Goal: Task Accomplishment & Management: Manage account settings

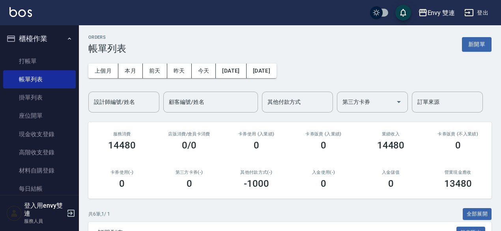
scroll to position [151, 0]
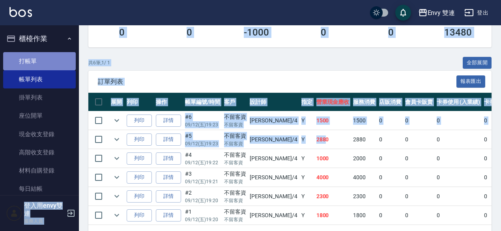
drag, startPoint x: 0, startPoint y: 0, endPoint x: 40, endPoint y: 58, distance: 70.6
click at [40, 58] on link "打帳單" at bounding box center [39, 61] width 73 height 18
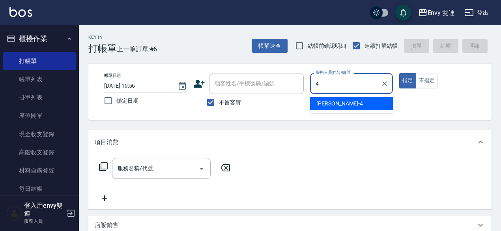
type input "[PERSON_NAME]-4"
type button "true"
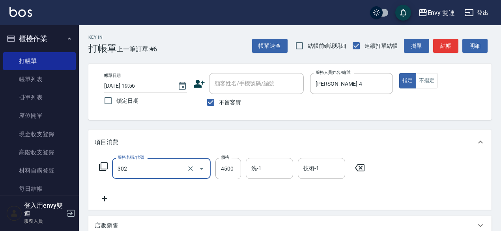
type input "水質感熱塑燙(302)"
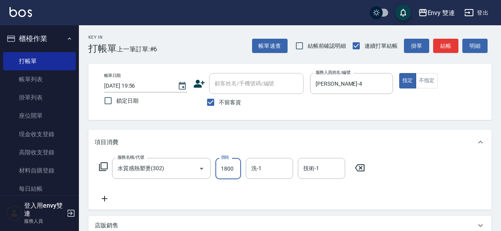
type input "1800"
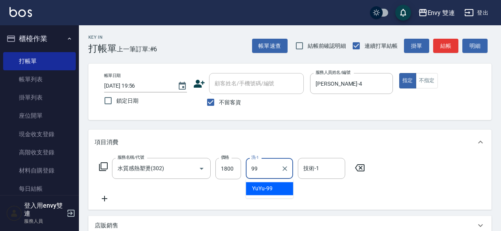
type input "YuYu-99"
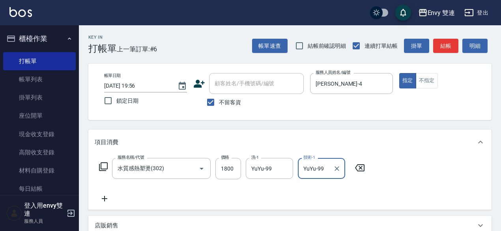
type input "YuYu-99"
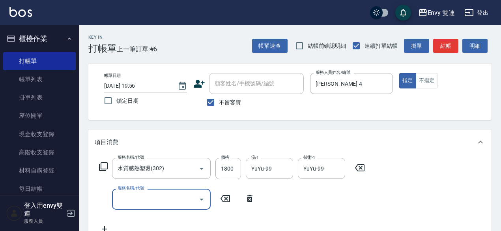
type input "4"
type input "日本結構二段式(503)"
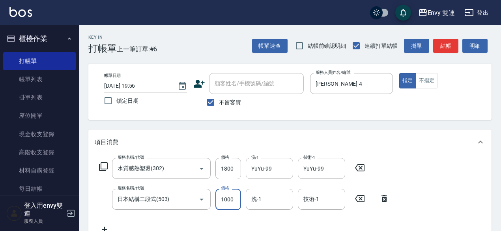
type input "1000"
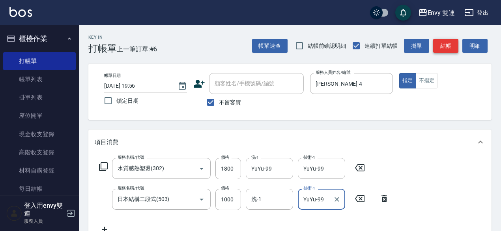
type input "YuYu-99"
click at [441, 49] on button "結帳" at bounding box center [445, 46] width 25 height 15
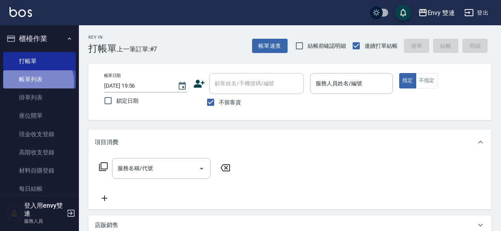
click at [35, 82] on link "帳單列表" at bounding box center [39, 79] width 73 height 18
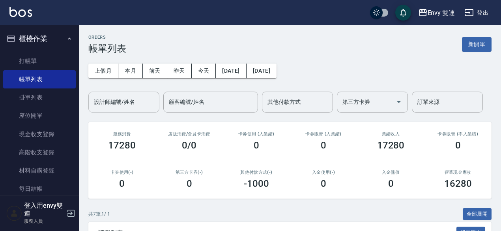
click at [112, 101] on input "設計師編號/姓名" at bounding box center [124, 102] width 64 height 14
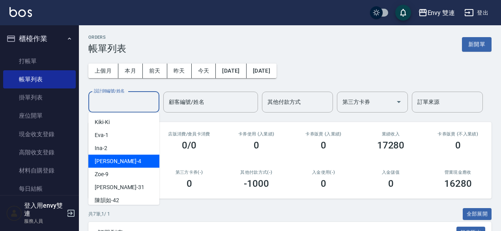
click at [112, 160] on div "Allan -4" at bounding box center [123, 161] width 71 height 13
type input "Allan-4"
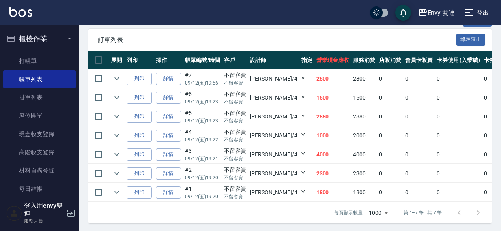
scroll to position [199, 0]
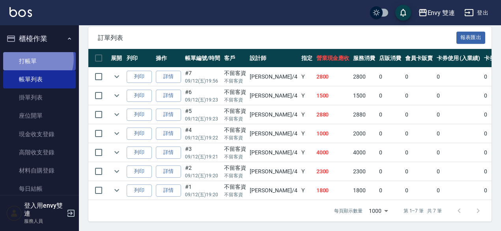
click at [32, 58] on link "打帳單" at bounding box center [39, 61] width 73 height 18
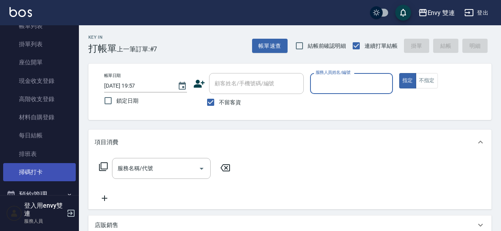
scroll to position [53, 0]
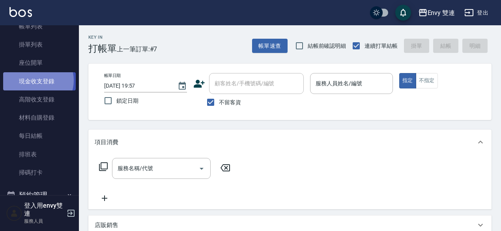
click at [36, 80] on link "現金收支登錄" at bounding box center [39, 81] width 73 height 18
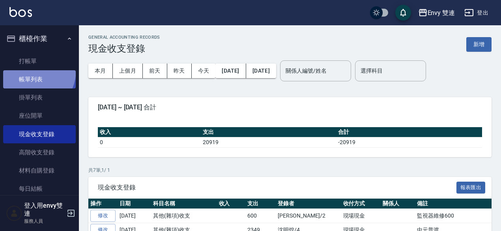
click at [27, 70] on link "帳單列表" at bounding box center [39, 79] width 73 height 18
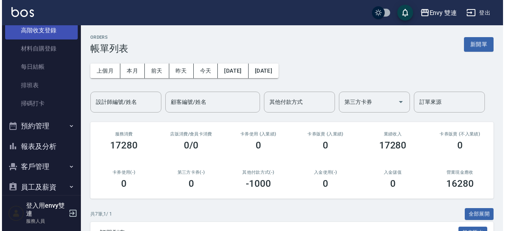
scroll to position [122, 0]
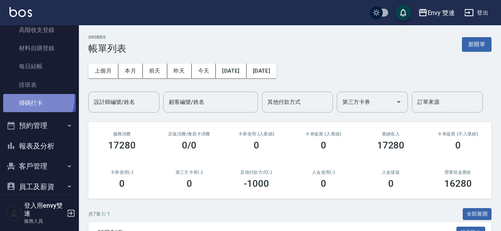
click at [24, 97] on link "掃碼打卡" at bounding box center [39, 103] width 73 height 18
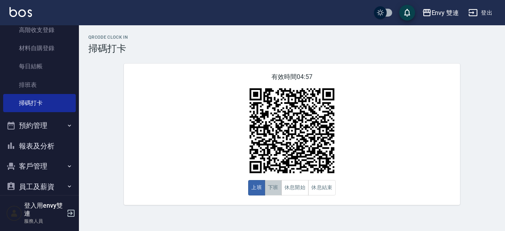
click at [279, 187] on button "下班" at bounding box center [273, 187] width 17 height 15
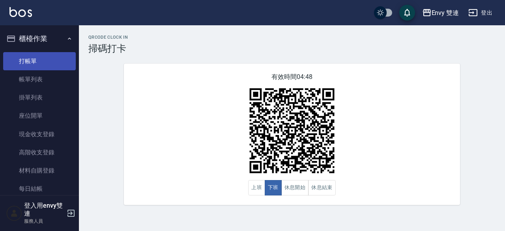
click at [17, 61] on link "打帳單" at bounding box center [39, 61] width 73 height 18
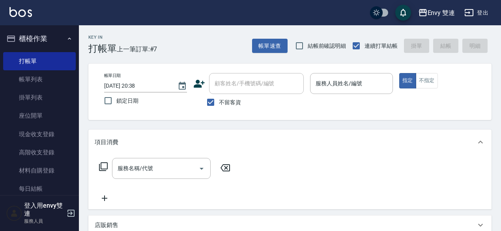
click at [237, 99] on span "不留客資" at bounding box center [230, 102] width 22 height 8
click at [219, 99] on input "不留客資" at bounding box center [210, 102] width 17 height 17
checkbox input "false"
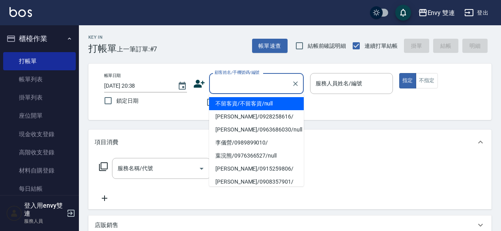
click at [238, 85] on input "顧客姓名/手機號碼/編號" at bounding box center [251, 84] width 76 height 14
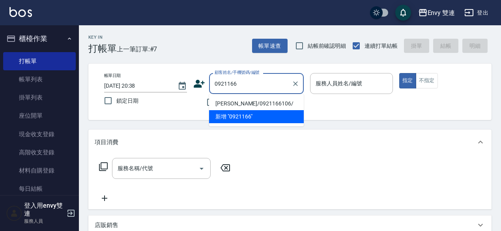
click at [240, 103] on li "林沛彤/0921166106/" at bounding box center [256, 103] width 95 height 13
type input "林沛彤/0921166106/"
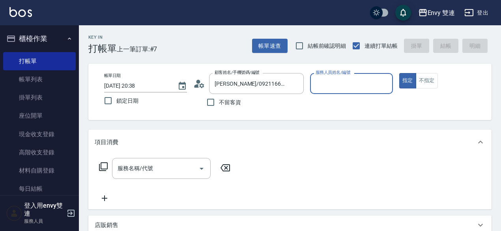
type input "Zoe-9"
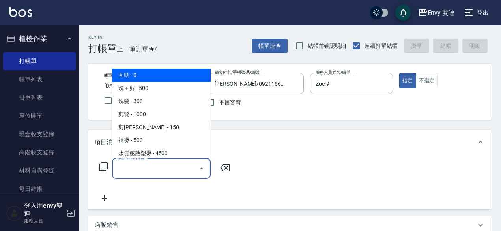
click at [143, 166] on input "服務名稱/代號" at bounding box center [156, 168] width 80 height 14
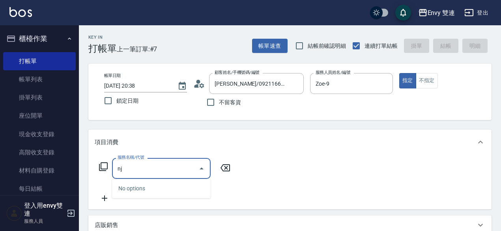
type input "n"
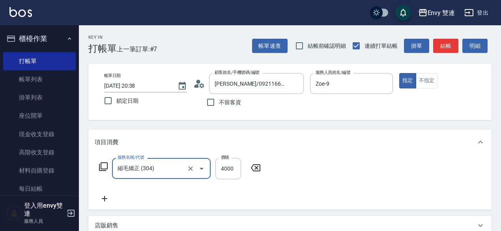
type input "縮毛矯正 (304)"
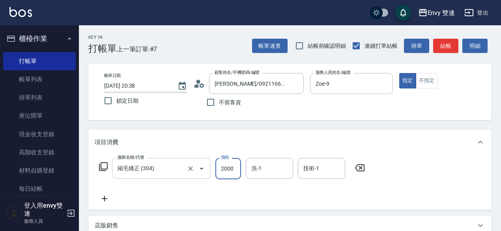
type input "2000"
type input "313"
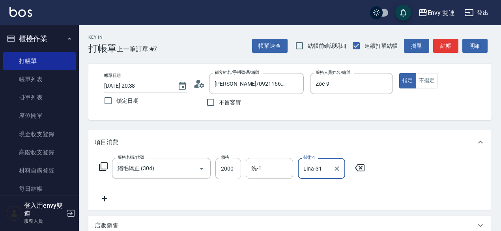
type input "Lina-31"
click at [101, 199] on icon at bounding box center [105, 198] width 20 height 9
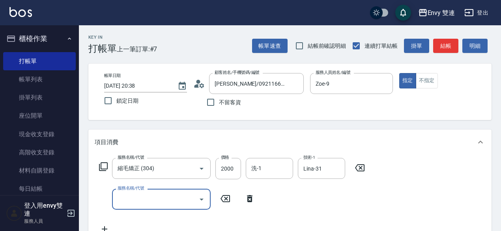
click at [116, 200] on input "服務名稱/代號" at bounding box center [156, 199] width 80 height 14
type input "ㄖˇ"
type input "染髮(401)"
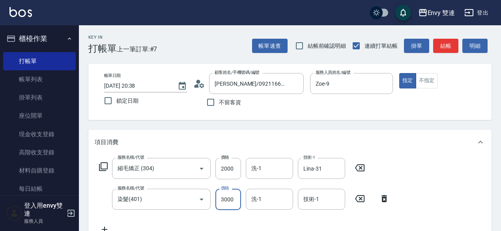
click at [227, 202] on input "3000" at bounding box center [228, 199] width 26 height 21
type input "2500"
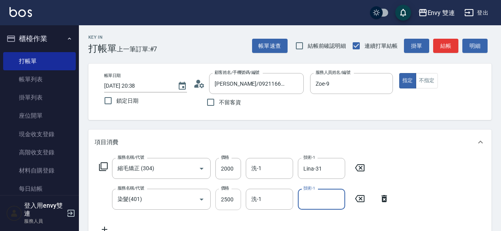
scroll to position [6, 0]
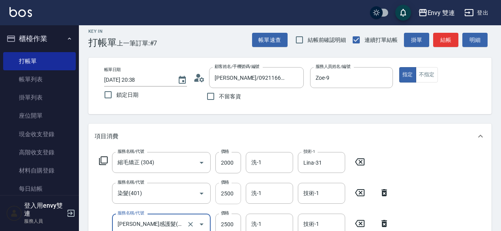
type input "凡洛絲光感護髮(505)"
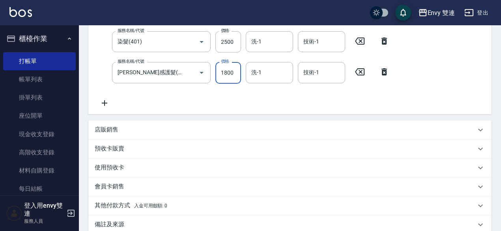
scroll to position [69, 0]
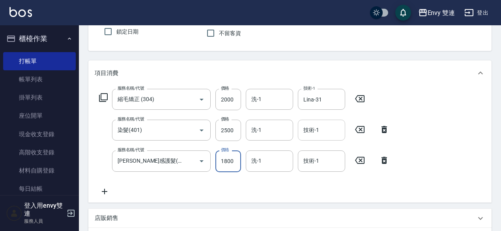
type input "1800"
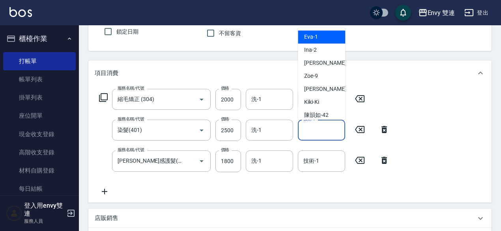
click at [308, 124] on input "技術-1" at bounding box center [322, 130] width 40 height 14
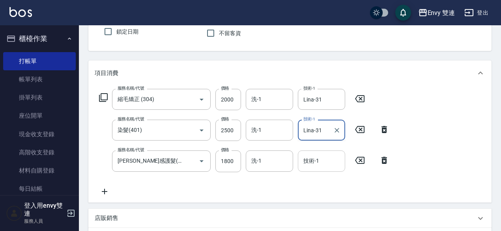
type input "Lina-31"
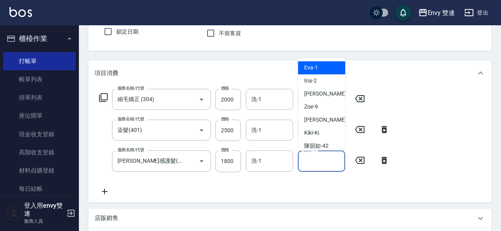
click at [326, 165] on input "技術-1" at bounding box center [322, 161] width 40 height 14
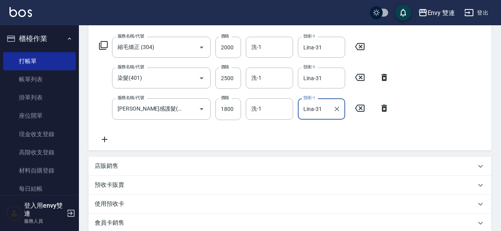
scroll to position [249, 0]
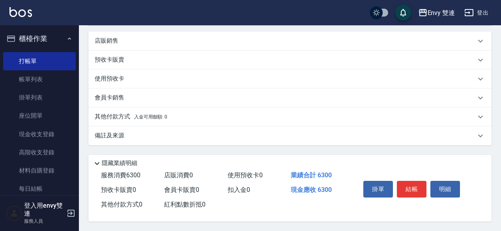
type input "Lina-31"
click at [112, 116] on p "其他付款方式 入金可用餘額: 0" at bounding box center [131, 116] width 73 height 9
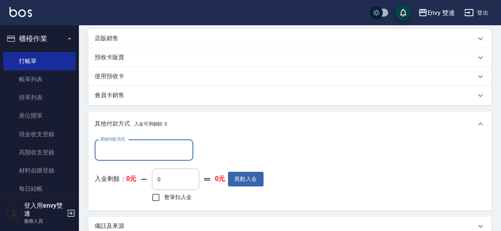
scroll to position [0, 0]
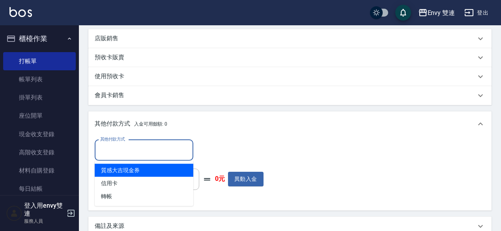
click at [124, 148] on input "其他付款方式" at bounding box center [144, 150] width 92 height 14
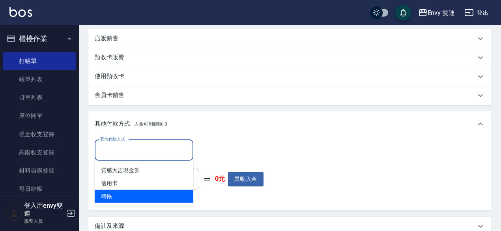
click at [112, 200] on ul "質感大吉現金券 信用卡 轉帳" at bounding box center [144, 183] width 99 height 45
click at [112, 200] on span "轉帳" at bounding box center [144, 196] width 99 height 13
type input "轉帳"
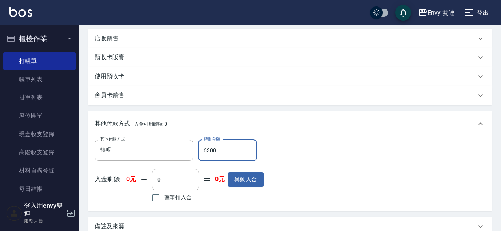
scroll to position [342, 0]
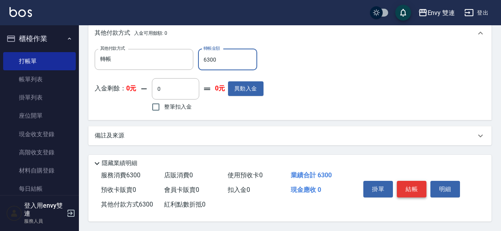
type input "6300"
click at [403, 188] on button "結帳" at bounding box center [412, 189] width 30 height 17
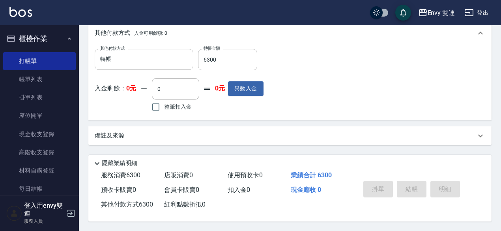
type input "2025/09/12 20:39"
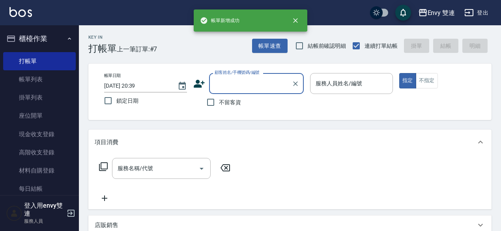
scroll to position [0, 0]
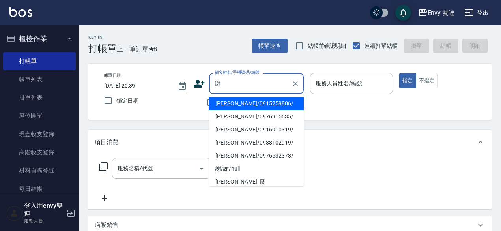
click at [283, 102] on li "謝有琳/0915259806/" at bounding box center [256, 103] width 95 height 13
type input "謝有琳/0915259806/"
type input "Zoe-9"
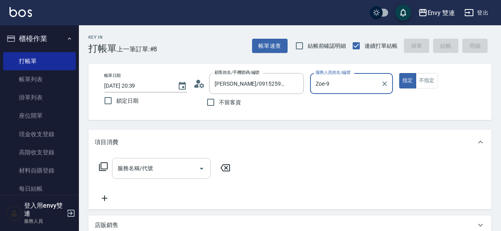
click at [155, 176] on div "服務名稱/代號" at bounding box center [161, 168] width 99 height 21
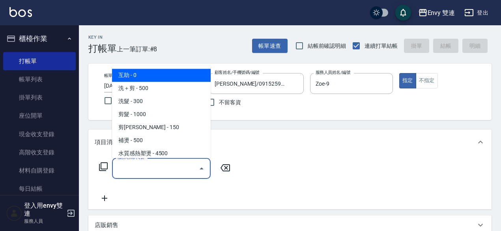
click at [155, 176] on div "服務名稱/代號" at bounding box center [161, 168] width 99 height 21
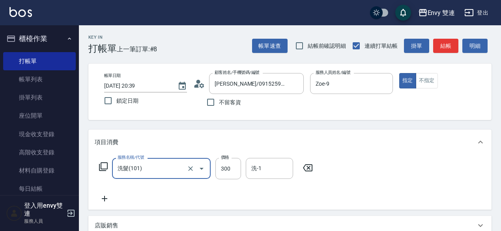
type input "洗髮(101)"
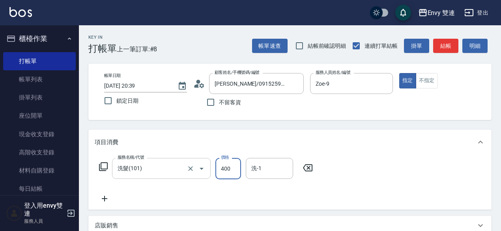
type input "400"
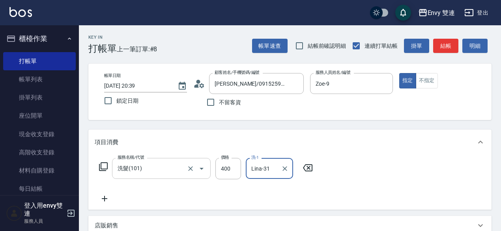
scroll to position [187, 0]
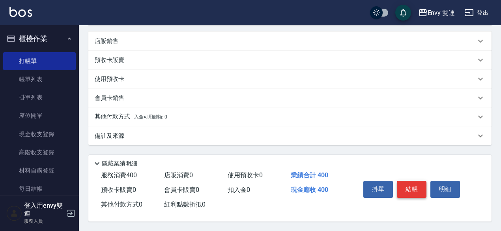
type input "Lina-31"
click at [406, 181] on button "結帳" at bounding box center [412, 189] width 30 height 17
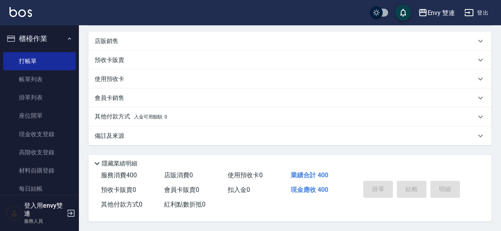
type input "2025/09/12 20:40"
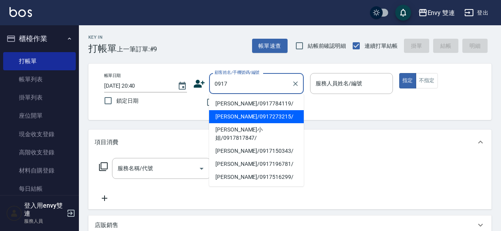
click at [233, 123] on li "周郁庭/0917273215/" at bounding box center [256, 116] width 95 height 13
type input "周郁庭/0917273215/"
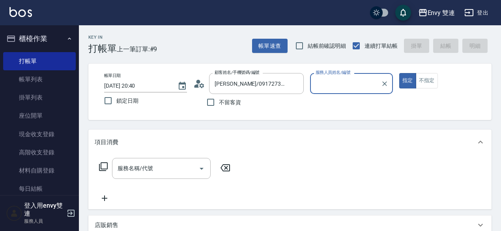
type input "Zoe-9"
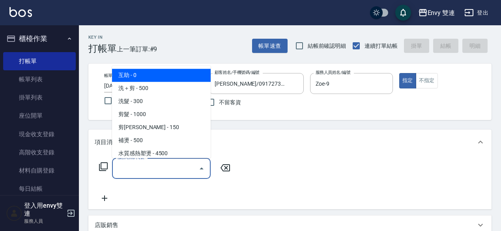
click at [170, 165] on input "服務名稱/代號" at bounding box center [156, 168] width 80 height 14
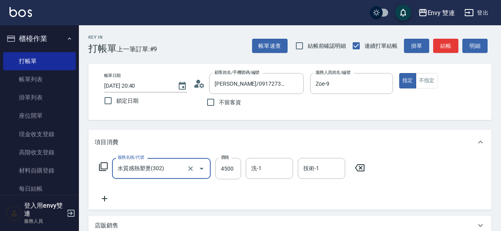
type input "水質感熱塑燙(302)"
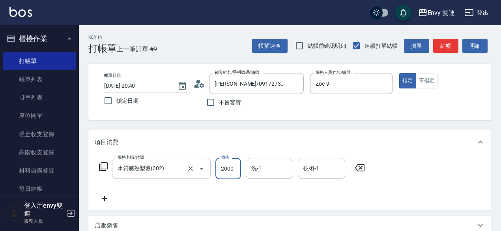
type input "2000"
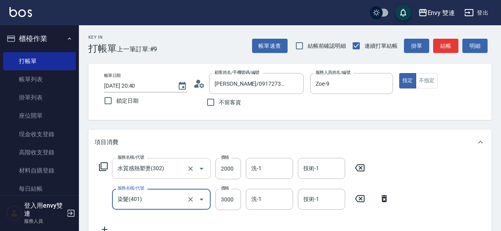
type input "染髮(401)"
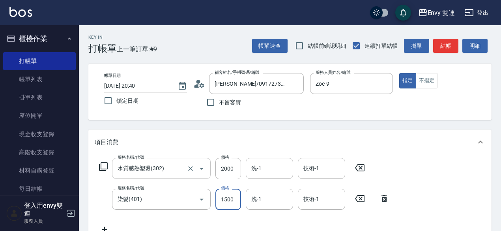
type input "1500"
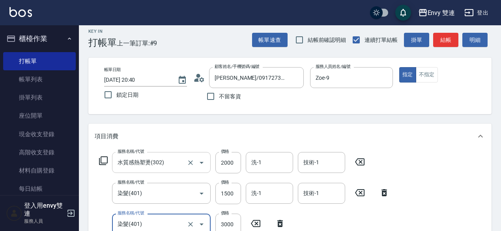
type input "染髮(401)"
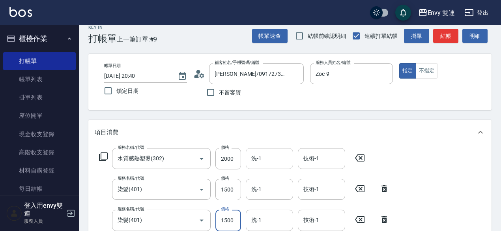
type input "1500"
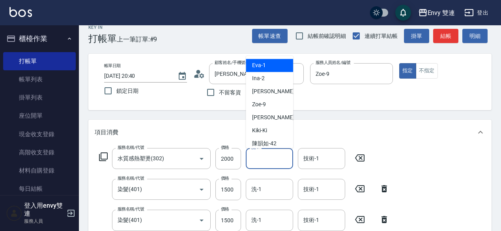
click at [266, 163] on input "洗-1" at bounding box center [269, 159] width 40 height 14
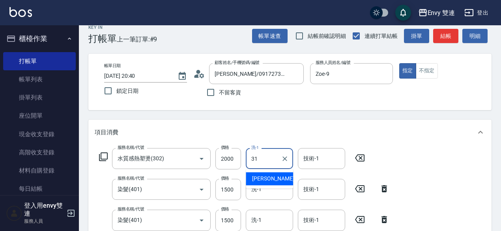
type input "Lina-31"
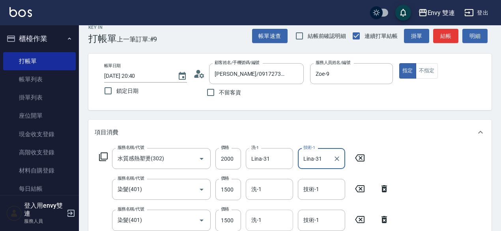
scroll to position [42, 0]
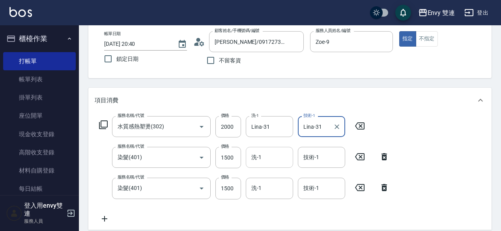
type input "Lina-31"
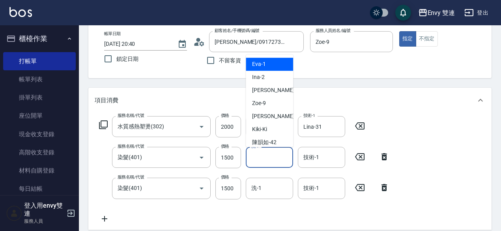
click at [268, 157] on input "洗-1" at bounding box center [269, 157] width 40 height 14
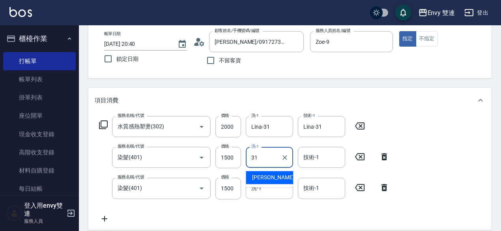
type input "Lina-31"
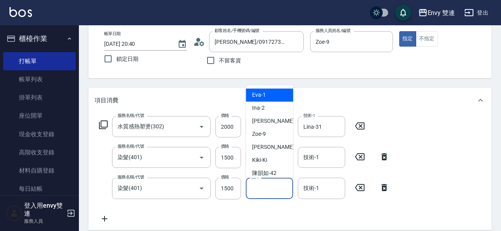
click at [266, 188] on input "洗-1" at bounding box center [269, 188] width 40 height 14
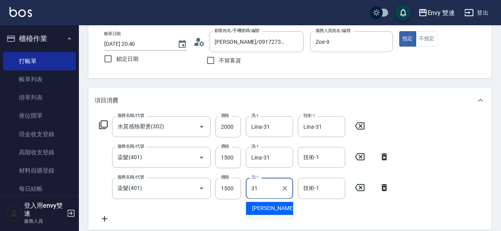
type input "Lina-31"
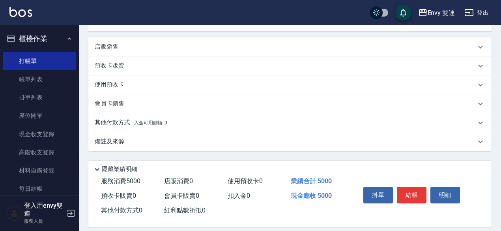
scroll to position [241, 0]
click at [417, 198] on button "結帳" at bounding box center [412, 194] width 30 height 17
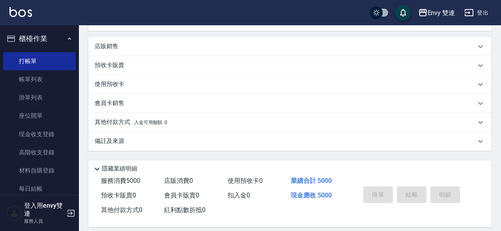
type input "2025/09/12 20:41"
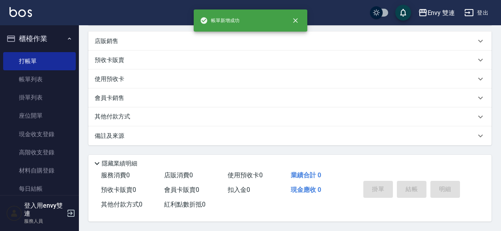
scroll to position [0, 0]
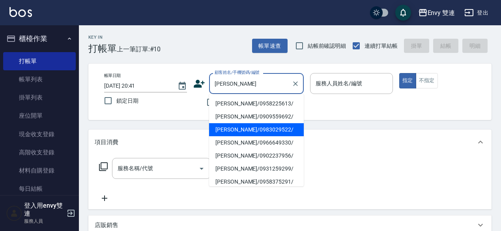
click at [255, 129] on li "蕭芝瑧/0983029522/" at bounding box center [256, 129] width 95 height 13
type input "蕭芝瑧/0983029522/"
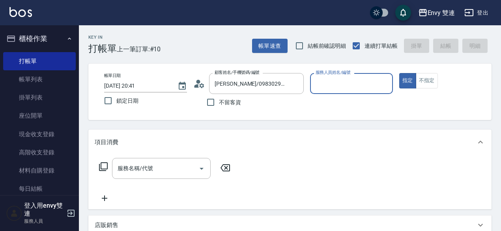
type input "Zoe-9"
click at [158, 176] on div "服務名稱/代號" at bounding box center [161, 168] width 99 height 21
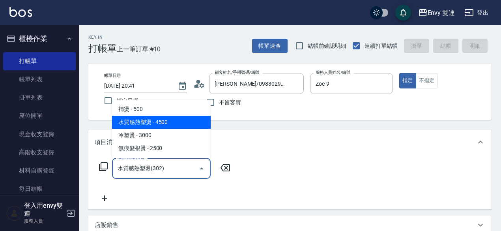
type input "水質感熱塑燙(302)"
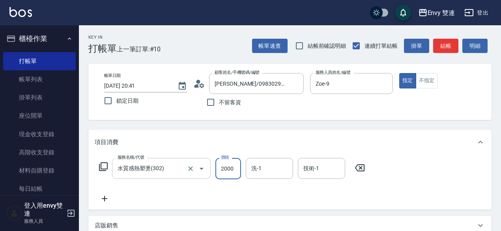
type input "2000"
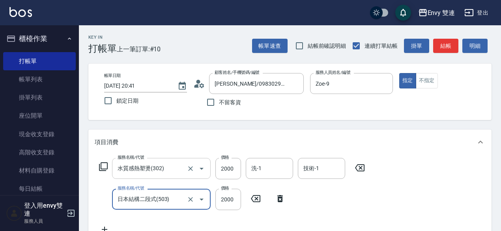
type input "日本結構二段式(503)"
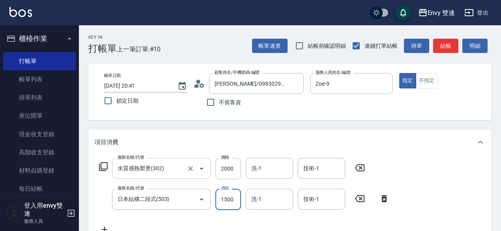
type input "1500"
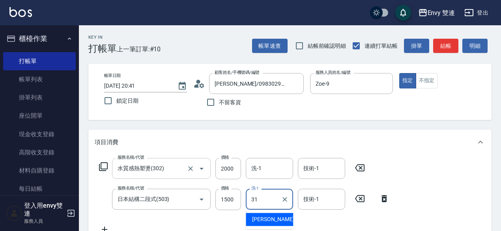
type input "Lina-31"
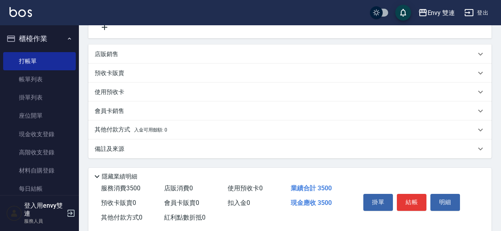
scroll to position [211, 0]
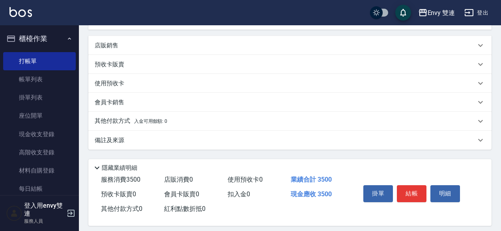
type input "Lina-31"
click at [122, 126] on div "其他付款方式 入金可用餘額: 0" at bounding box center [289, 121] width 403 height 19
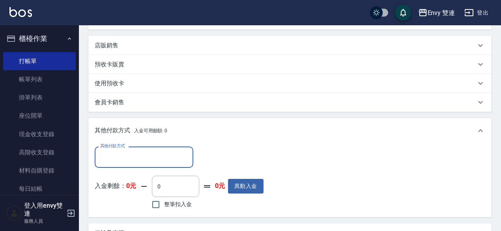
scroll to position [0, 0]
click at [121, 165] on div "其他付款方式" at bounding box center [144, 156] width 99 height 21
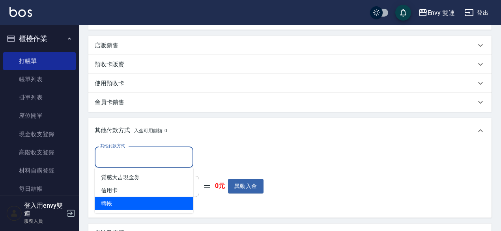
click at [121, 210] on ul "質感大吉現金券 信用卡 轉帳" at bounding box center [144, 190] width 99 height 45
click at [123, 207] on span "轉帳" at bounding box center [144, 203] width 99 height 13
type input "轉帳"
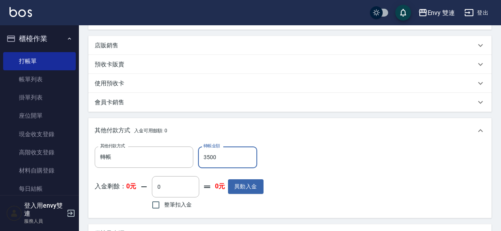
type input "3500"
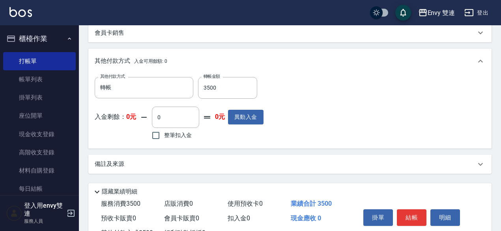
scroll to position [281, 0]
drag, startPoint x: 212, startPoint y: 139, endPoint x: 407, endPoint y: 215, distance: 209.3
click at [407, 215] on button "結帳" at bounding box center [412, 217] width 30 height 17
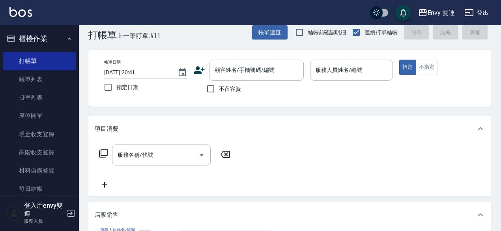
scroll to position [10, 0]
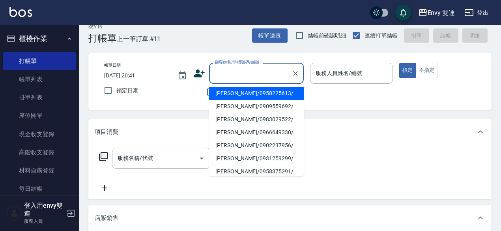
click at [260, 68] on input "顧客姓名/手機號碼/編號" at bounding box center [251, 73] width 76 height 14
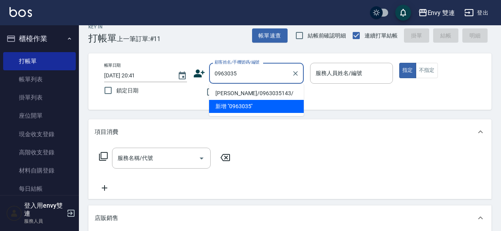
click at [229, 95] on li "施佩吟/0963035143/" at bounding box center [256, 93] width 95 height 13
type input "施佩吟/0963035143/"
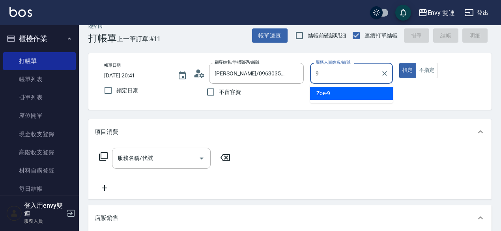
type input "Zoe-9"
type button "true"
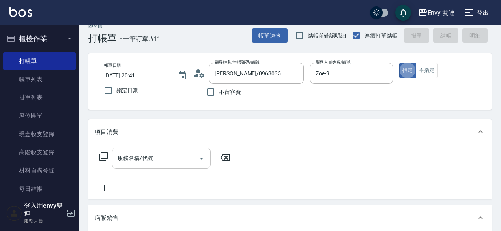
click at [159, 156] on input "服務名稱/代號" at bounding box center [156, 158] width 80 height 14
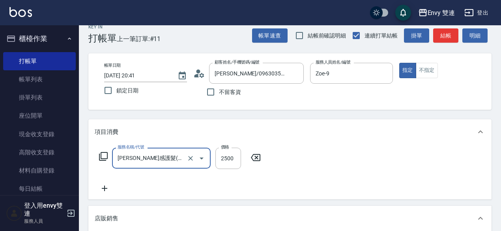
type input "凡洛絲光感護髮(505)"
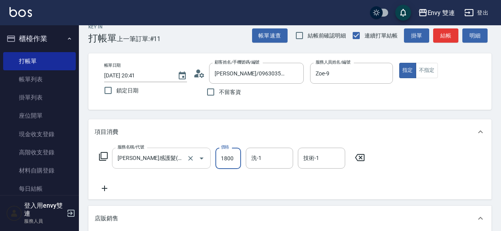
type input "1800"
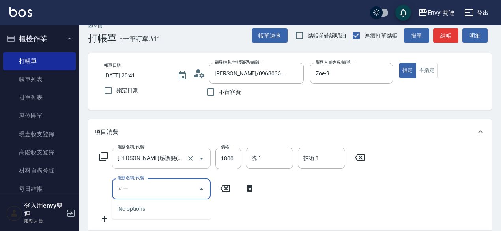
type input "ㄐ"
type input "ㄗ"
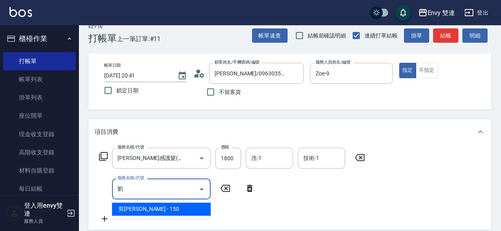
click at [137, 210] on span "剪劉海 - 150" at bounding box center [161, 208] width 99 height 13
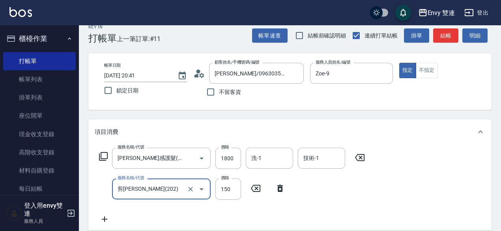
type input "剪劉海(202)"
click at [137, 210] on div "服務名稱/代號 凡洛絲光感護髮(505) 服務名稱/代號 價格 1800 價格 洗-1 洗-1 技術-1 技術-1 服務名稱/代號 剪劉海(202) 服務名稱…" at bounding box center [232, 186] width 275 height 76
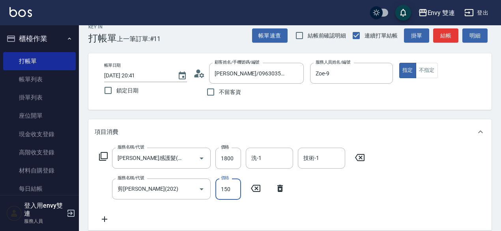
click at [221, 191] on input "150" at bounding box center [228, 188] width 26 height 21
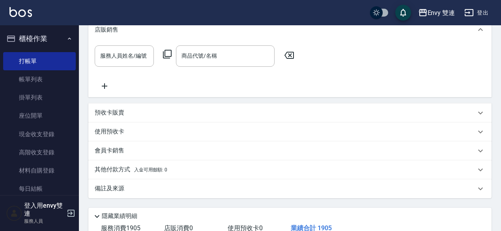
scroll to position [285, 0]
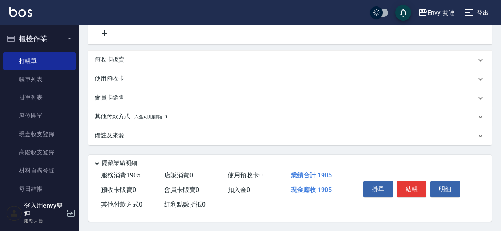
type input "105"
click at [153, 119] on div "其他付款方式 入金可用餘額: 0" at bounding box center [289, 116] width 403 height 19
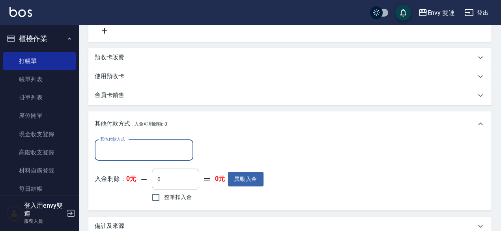
scroll to position [0, 0]
click at [146, 140] on div "其他付款方式" at bounding box center [144, 150] width 99 height 21
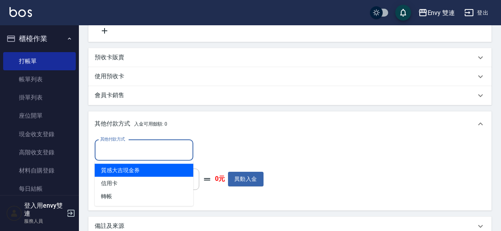
click at [146, 140] on div "其他付款方式" at bounding box center [144, 150] width 99 height 21
click at [140, 146] on input "其他付款方式" at bounding box center [144, 150] width 92 height 14
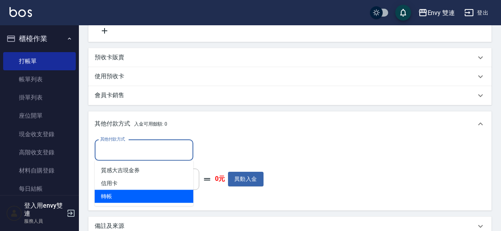
click at [133, 196] on span "轉帳" at bounding box center [144, 196] width 99 height 13
type input "轉帳"
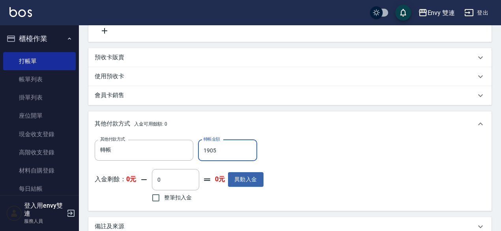
scroll to position [378, 0]
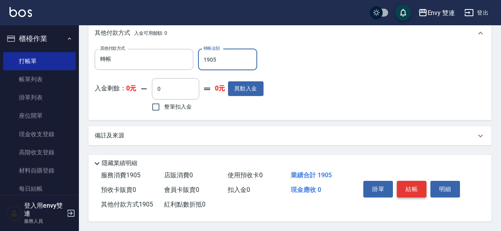
type input "1905"
click at [411, 186] on button "結帳" at bounding box center [412, 189] width 30 height 17
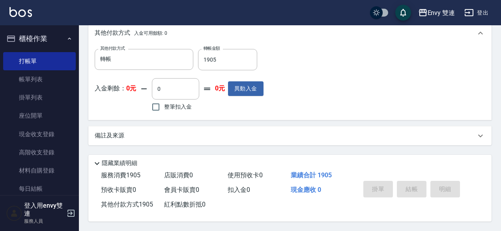
type input "2025/09/12 20:42"
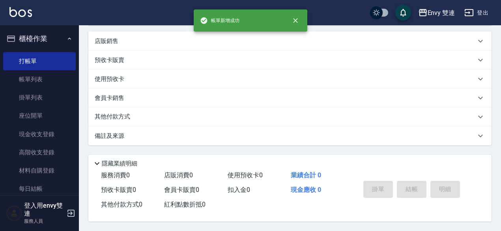
scroll to position [0, 0]
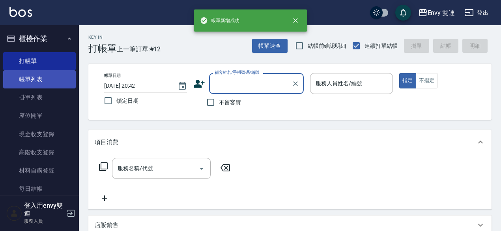
click at [26, 86] on link "帳單列表" at bounding box center [39, 79] width 73 height 18
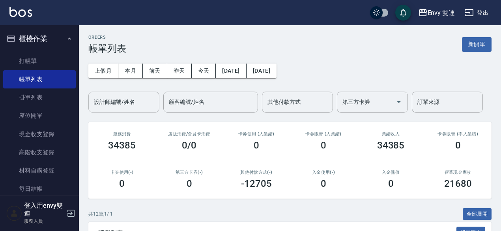
click at [128, 104] on input "設計師編號/姓名" at bounding box center [124, 102] width 64 height 14
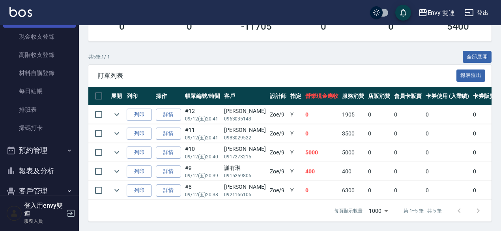
scroll to position [132, 0]
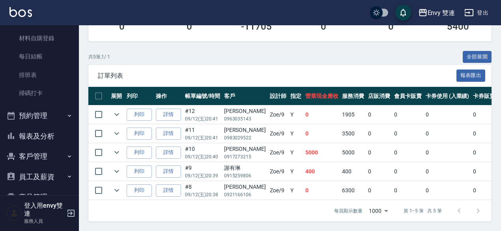
type input "Zoe-9"
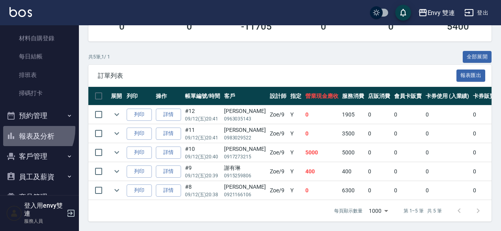
click at [22, 128] on button "報表及分析" at bounding box center [39, 136] width 73 height 21
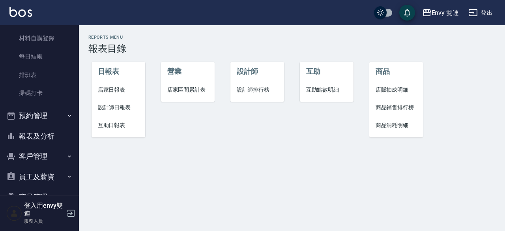
click at [101, 109] on span "設計師日報表" at bounding box center [118, 107] width 41 height 8
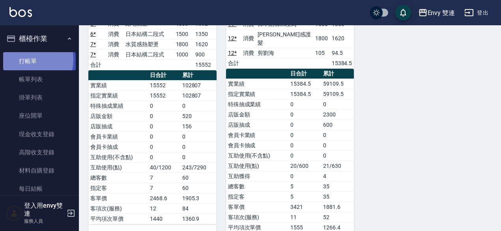
click at [24, 59] on link "打帳單" at bounding box center [39, 61] width 73 height 18
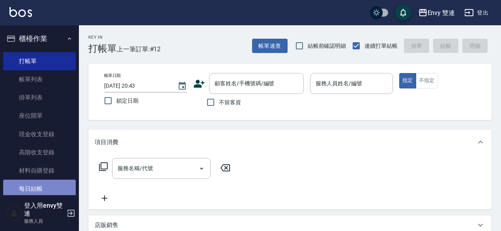
click at [51, 184] on link "每日結帳" at bounding box center [39, 189] width 73 height 18
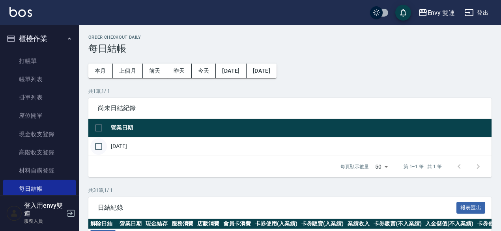
click at [104, 146] on input "checkbox" at bounding box center [98, 146] width 17 height 17
checkbox input "true"
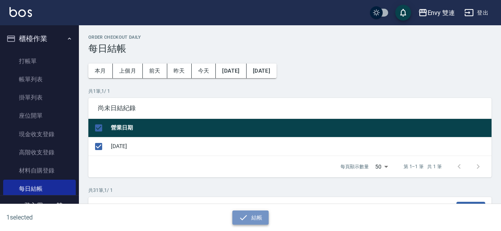
click at [263, 219] on button "結帳" at bounding box center [250, 217] width 37 height 15
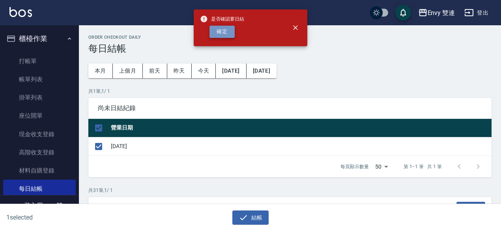
click at [224, 36] on button "確定" at bounding box center [222, 32] width 25 height 12
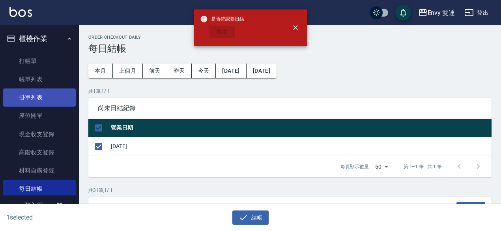
checkbox input "false"
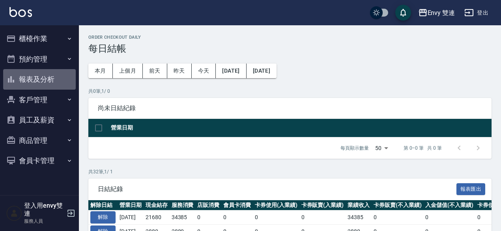
click at [47, 76] on button "報表及分析" at bounding box center [39, 79] width 73 height 21
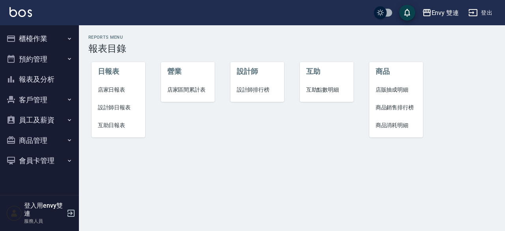
click at [120, 93] on span "店家日報表" at bounding box center [118, 90] width 41 height 8
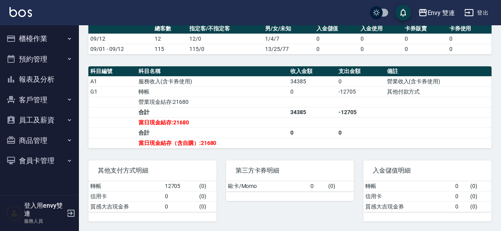
scroll to position [197, 0]
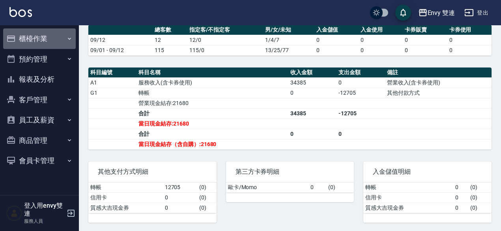
click at [45, 41] on button "櫃檯作業" at bounding box center [39, 38] width 73 height 21
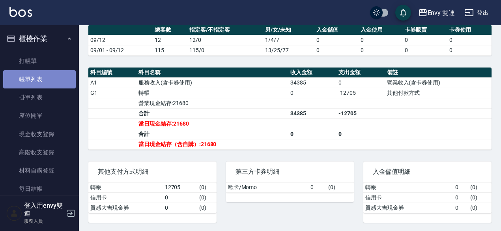
click at [48, 82] on link "帳單列表" at bounding box center [39, 79] width 73 height 18
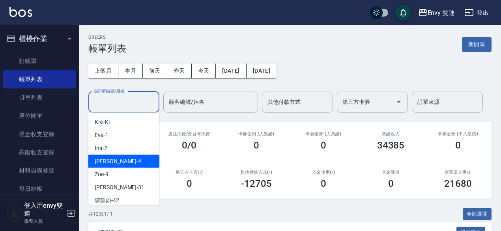
drag, startPoint x: 108, startPoint y: 103, endPoint x: 120, endPoint y: 160, distance: 57.6
click at [120, 160] on div "Allan -4" at bounding box center [123, 161] width 71 height 13
type input "Allan-4"
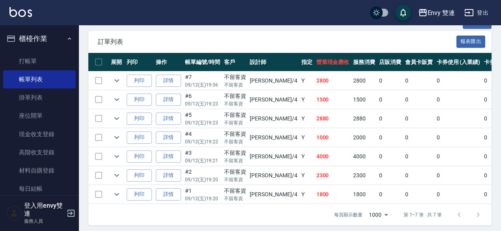
scroll to position [191, 0]
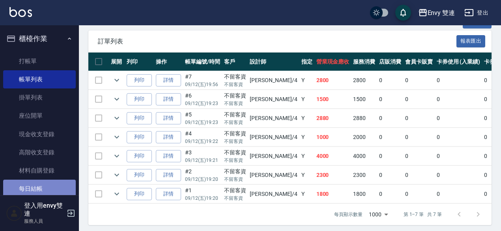
click at [41, 185] on link "每日結帳" at bounding box center [39, 189] width 73 height 18
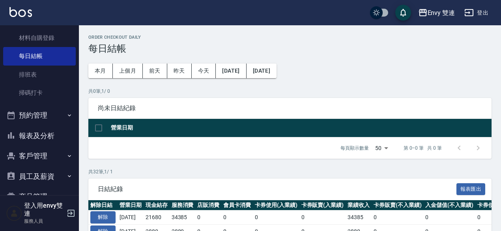
scroll to position [142, 0]
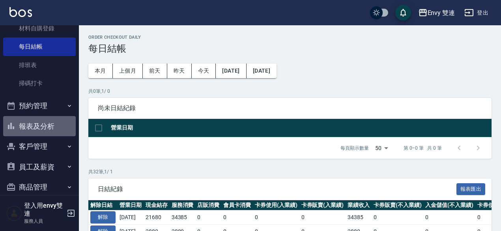
click at [58, 127] on button "報表及分析" at bounding box center [39, 126] width 73 height 21
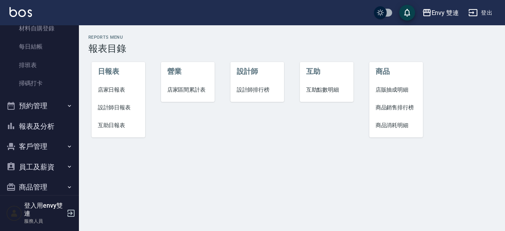
click at [121, 88] on span "店家日報表" at bounding box center [118, 90] width 41 height 8
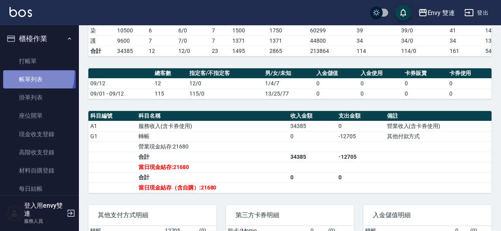
click at [29, 74] on link "帳單列表" at bounding box center [39, 79] width 73 height 18
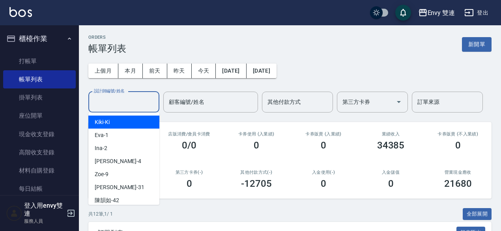
click at [129, 104] on input "設計師編號/姓名" at bounding box center [124, 102] width 64 height 14
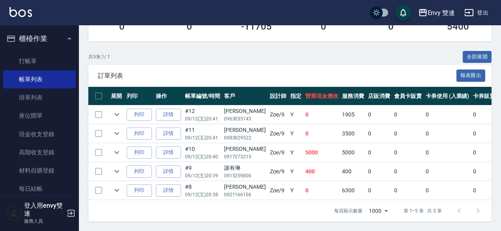
scroll to position [161, 0]
type input "Zoe-9"
click at [114, 185] on icon "expand row" at bounding box center [116, 189] width 9 height 9
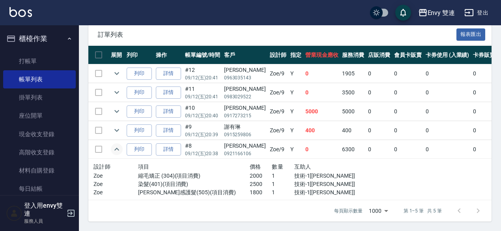
scroll to position [202, 0]
click at [120, 126] on icon "expand row" at bounding box center [116, 130] width 9 height 9
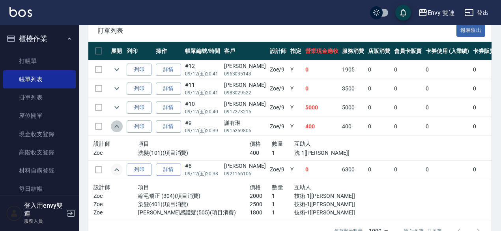
click at [120, 124] on icon "expand row" at bounding box center [116, 126] width 9 height 9
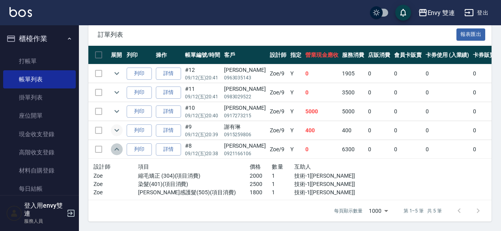
click at [118, 147] on icon "expand row" at bounding box center [116, 148] width 9 height 9
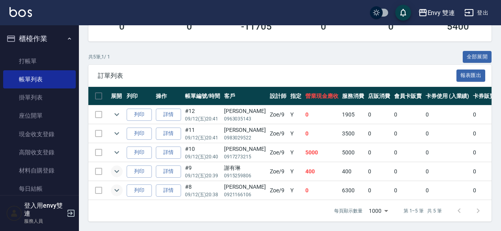
scroll to position [161, 0]
click at [120, 129] on icon "expand row" at bounding box center [116, 133] width 9 height 9
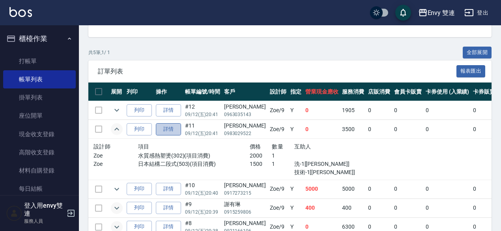
click at [177, 131] on link "詳情" at bounding box center [168, 129] width 25 height 12
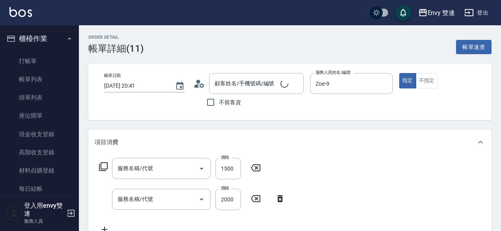
type input "2025/09/12 20:41"
type input "Zoe-9"
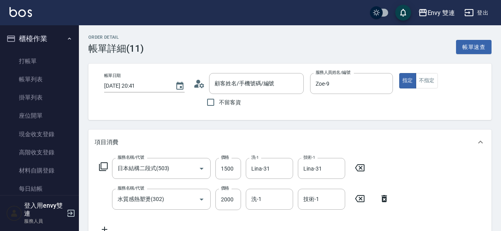
type input "日本結構二段式(503)"
type input "水質感熱塑燙(302)"
type input "蕭芝瑧/0983029522/"
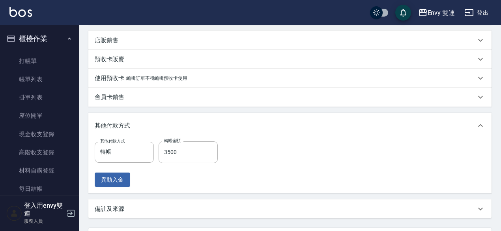
scroll to position [216, 0]
click at [172, 154] on input "3500" at bounding box center [188, 151] width 59 height 21
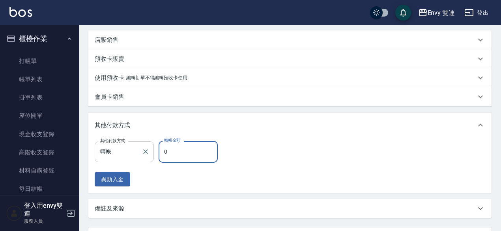
type input "0"
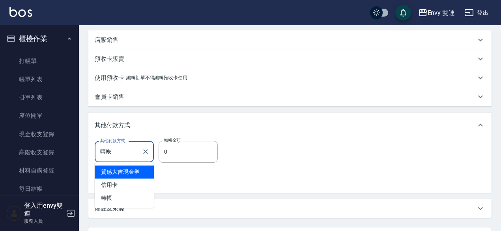
click at [122, 152] on input "轉帳" at bounding box center [118, 152] width 40 height 14
click at [148, 155] on icon "Clear" at bounding box center [146, 152] width 8 height 8
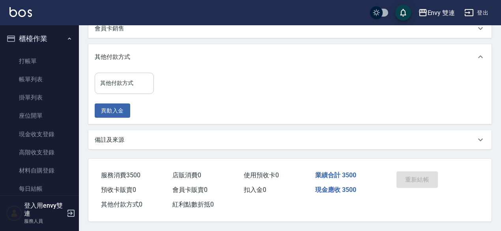
click at [182, 105] on div "其他付款方式 其他付款方式 異動入金" at bounding box center [290, 95] width 391 height 45
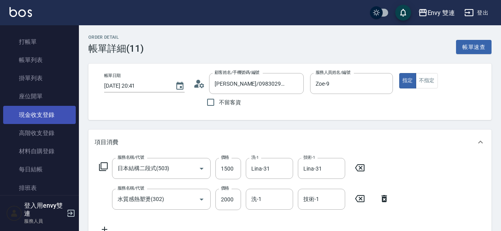
scroll to position [21, 0]
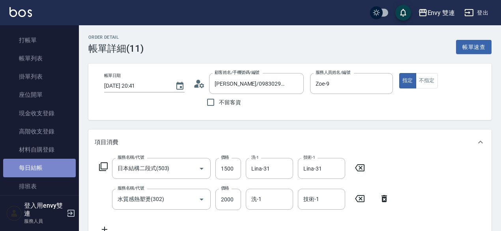
click at [45, 166] on link "每日結帳" at bounding box center [39, 168] width 73 height 18
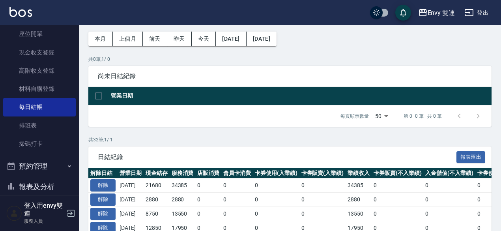
scroll to position [32, 0]
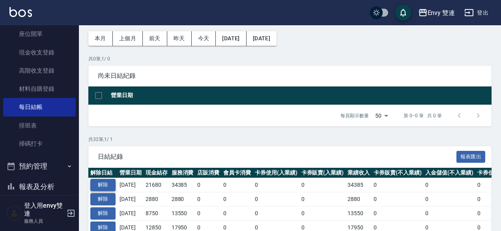
click at [108, 184] on button "解除" at bounding box center [102, 185] width 25 height 12
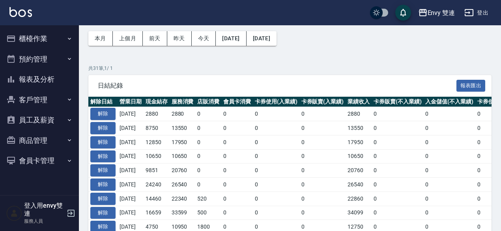
scroll to position [32, 0]
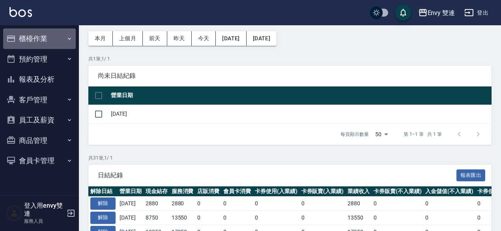
click at [20, 44] on button "櫃檯作業" at bounding box center [39, 38] width 73 height 21
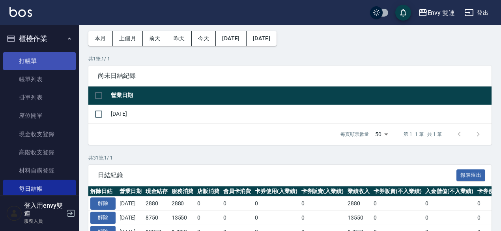
click at [34, 66] on link "打帳單" at bounding box center [39, 61] width 73 height 18
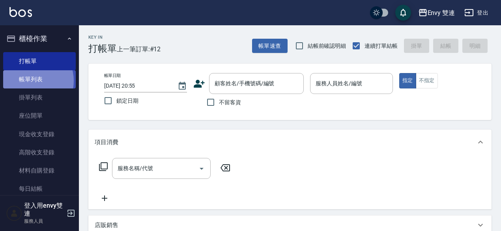
click at [30, 81] on link "帳單列表" at bounding box center [39, 79] width 73 height 18
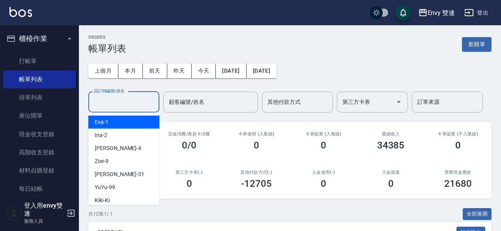
click at [129, 97] on input "設計師編號/姓名" at bounding box center [124, 102] width 64 height 14
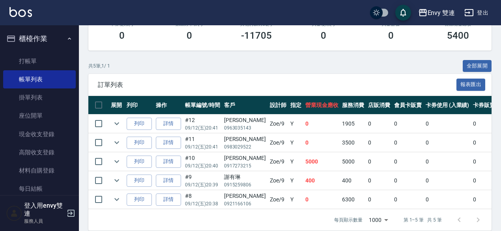
scroll to position [161, 0]
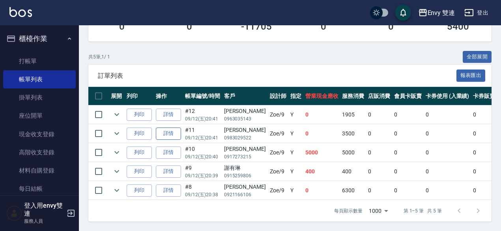
type input "Zoe-9"
click at [163, 130] on link "詳情" at bounding box center [168, 133] width 25 height 12
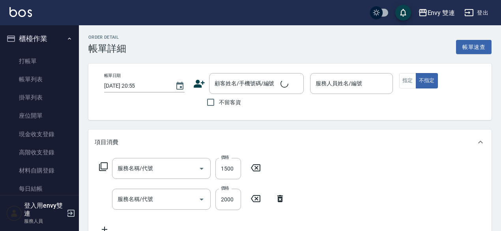
type input "2025/09/12 20:41"
type input "Zoe-9"
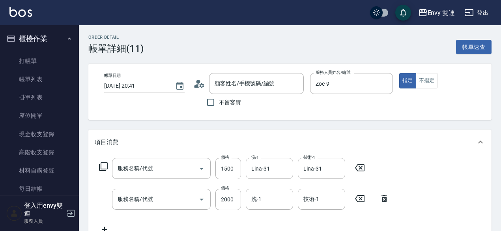
type input "日本結構二段式(503)"
type input "水質感熱塑燙(302)"
type input "蕭芝瑧/0983029522/"
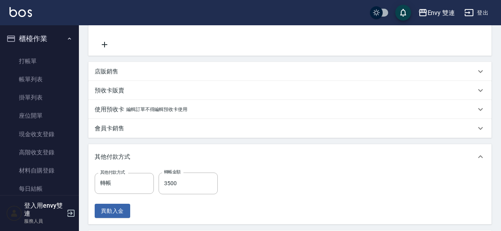
scroll to position [185, 0]
click at [142, 182] on icon "Clear" at bounding box center [146, 183] width 8 height 8
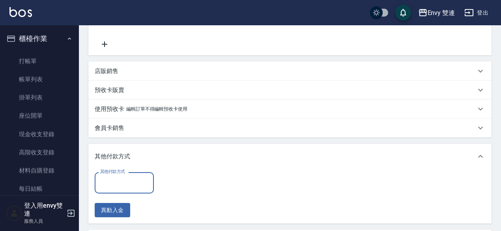
scroll to position [287, 0]
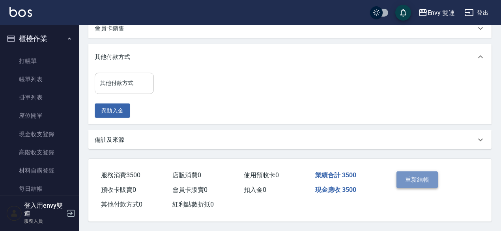
click at [413, 171] on button "重新結帳" at bounding box center [418, 179] width 42 height 17
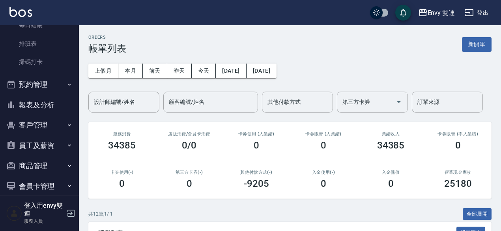
scroll to position [167, 0]
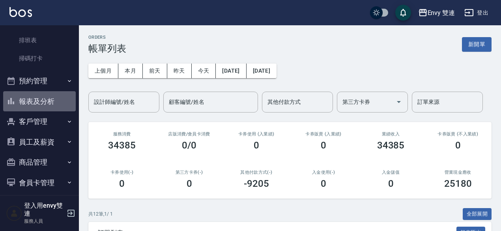
click at [45, 101] on button "報表及分析" at bounding box center [39, 101] width 73 height 21
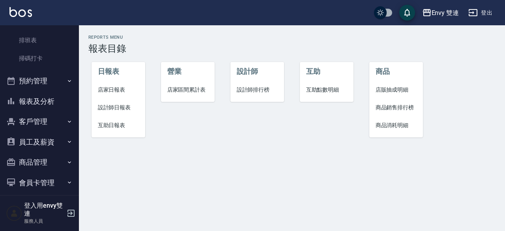
click at [112, 86] on span "店家日報表" at bounding box center [118, 90] width 41 height 8
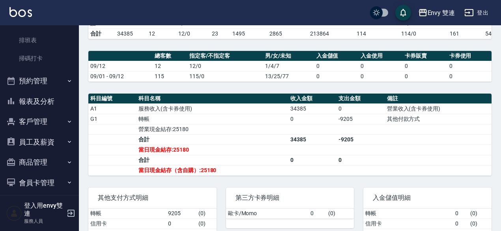
scroll to position [178, 0]
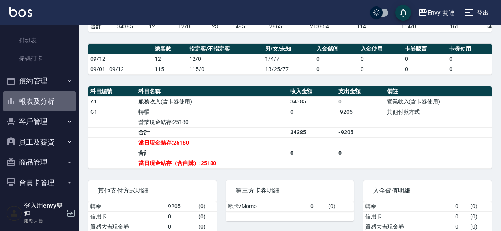
click at [43, 100] on button "報表及分析" at bounding box center [39, 101] width 73 height 21
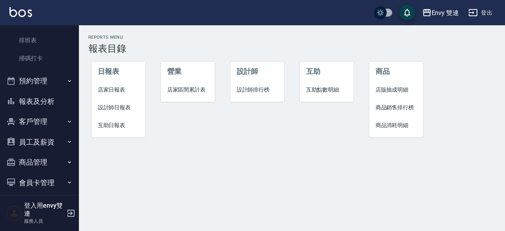
click at [124, 103] on span "設計師日報表" at bounding box center [118, 107] width 41 height 8
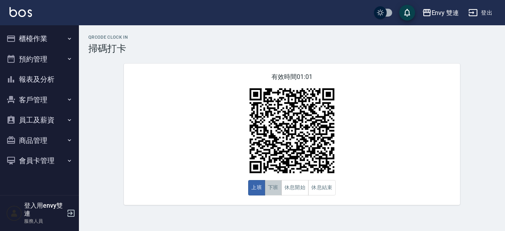
click at [275, 185] on button "下班" at bounding box center [273, 187] width 17 height 15
